Goal: Information Seeking & Learning: Learn about a topic

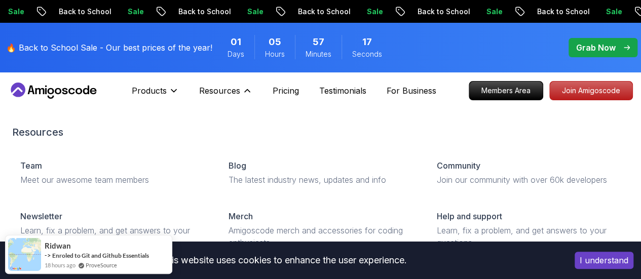
click at [241, 120] on div "Resources Team Meet our awesome team members Blog The latest industry news, upd…" at bounding box center [320, 264] width 617 height 319
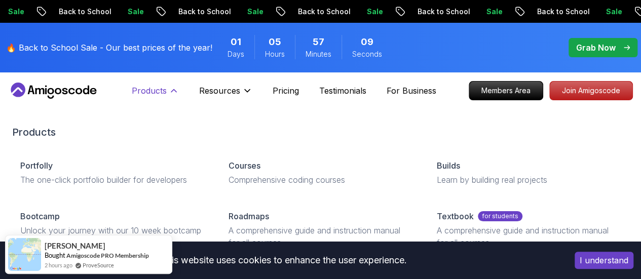
click at [164, 92] on p "Products" at bounding box center [149, 91] width 35 height 12
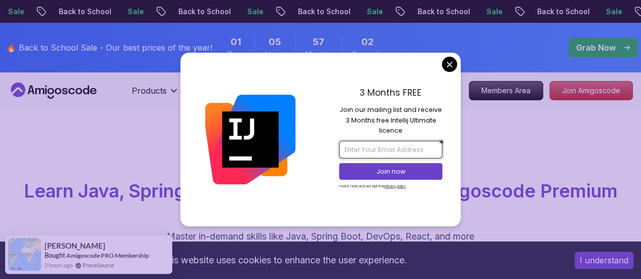
click at [359, 147] on input "email" at bounding box center [390, 149] width 103 height 17
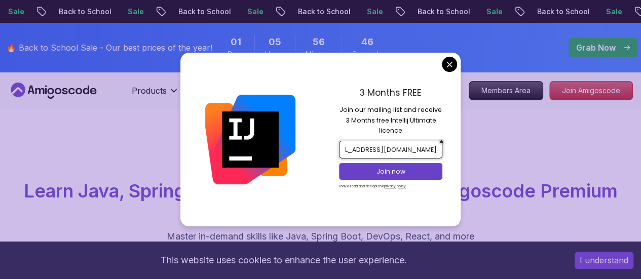
scroll to position [0, 24]
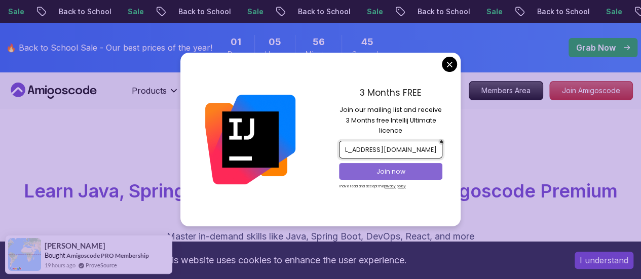
type input "[EMAIL_ADDRESS][DOMAIN_NAME]"
click at [367, 176] on button "Join now" at bounding box center [390, 171] width 103 height 17
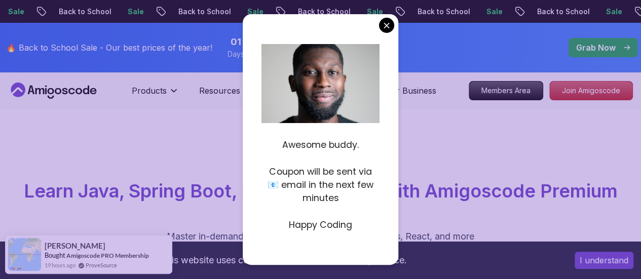
click at [352, 161] on p at bounding box center [320, 158] width 118 height 13
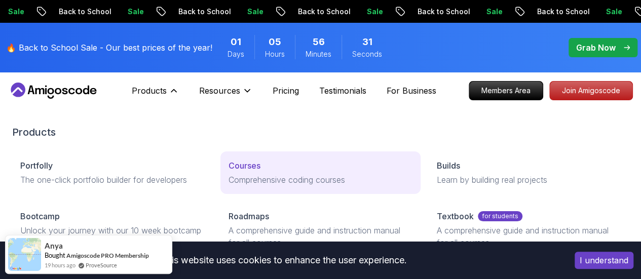
click at [229, 172] on p "Courses" at bounding box center [245, 166] width 32 height 12
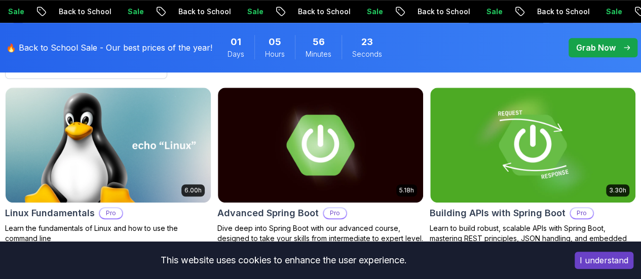
scroll to position [340, 0]
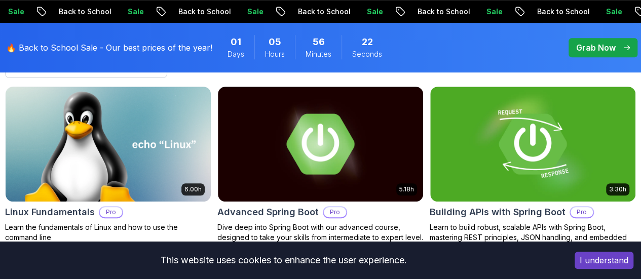
click at [0, 0] on p "Free" at bounding box center [0, 0] width 0 height 0
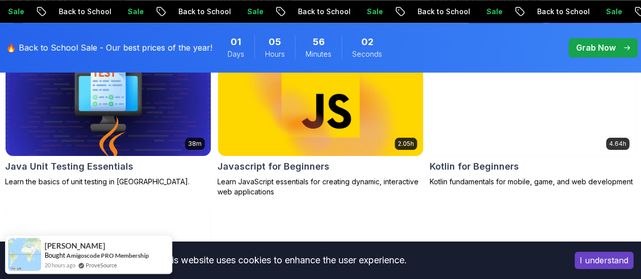
scroll to position [750, 0]
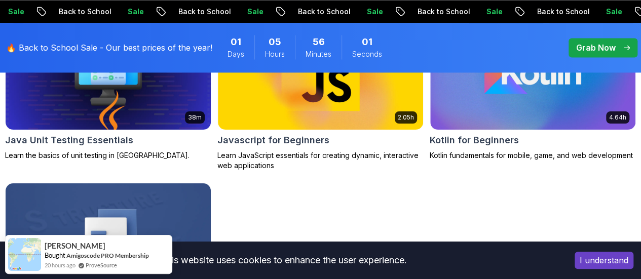
click at [0, 0] on button "Junior" at bounding box center [0, 0] width 0 height 0
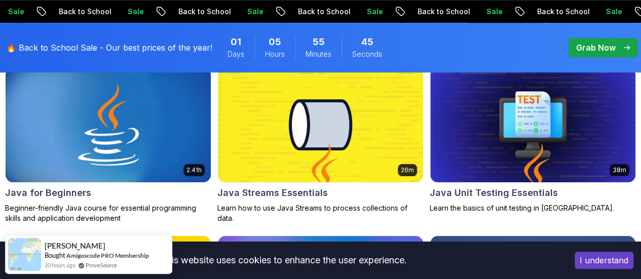
scroll to position [339, 0]
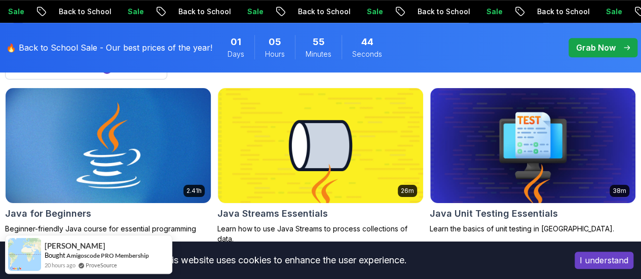
click at [216, 133] on img at bounding box center [108, 145] width 215 height 121
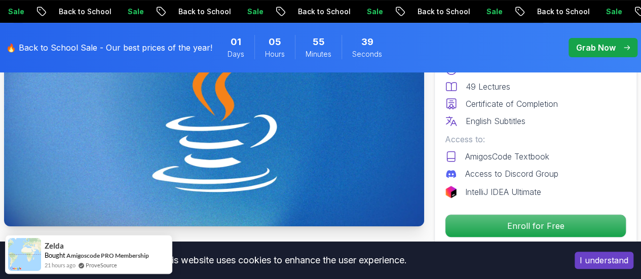
scroll to position [148, 0]
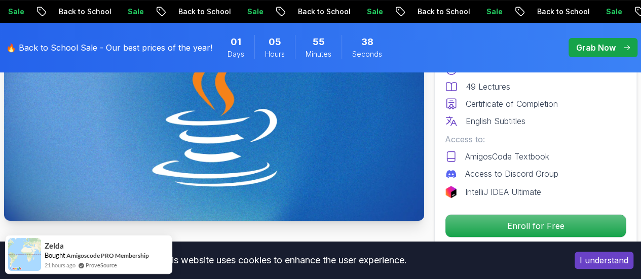
click at [292, 132] on img at bounding box center [214, 103] width 420 height 236
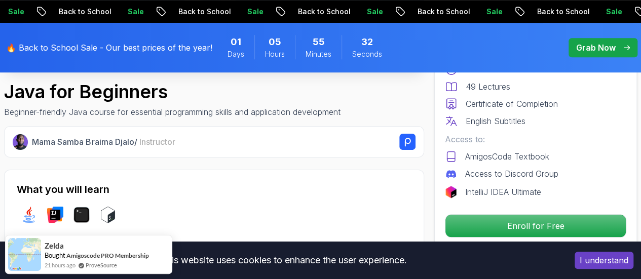
scroll to position [216, 0]
